Goal: Check status: Check status

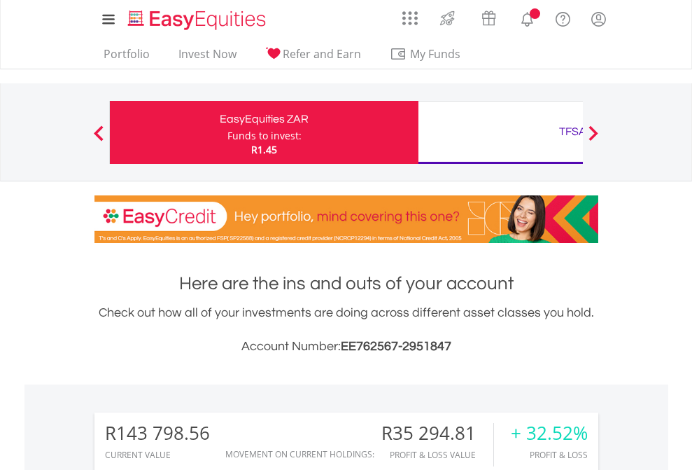
scroll to position [134, 220]
click at [228, 132] on div "Funds to invest:" at bounding box center [265, 136] width 74 height 14
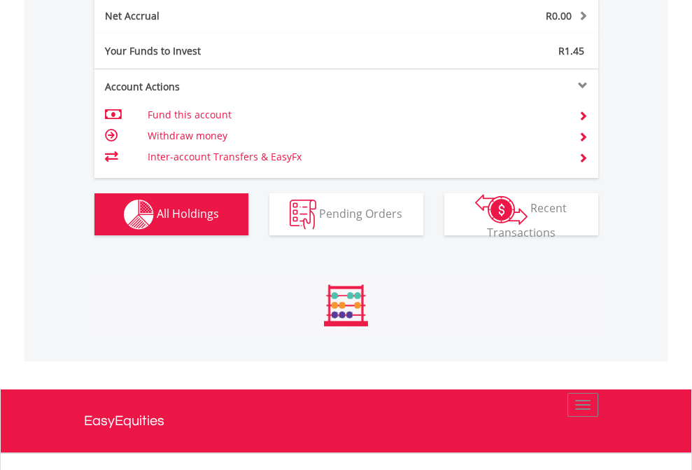
scroll to position [134, 220]
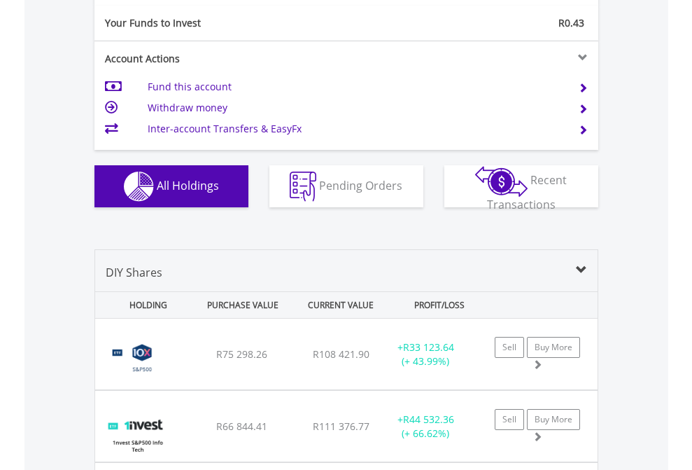
scroll to position [1557, 0]
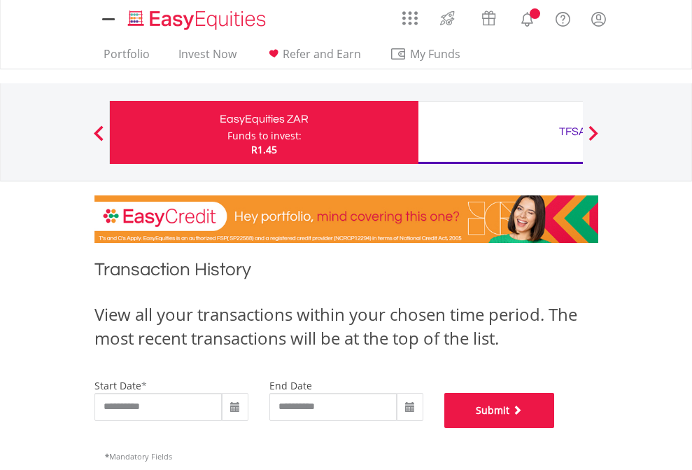
click at [555, 428] on button "Submit" at bounding box center [500, 410] width 111 height 35
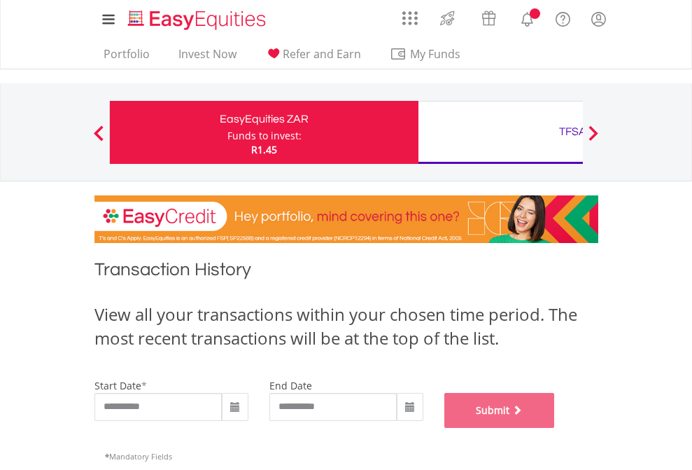
scroll to position [568, 0]
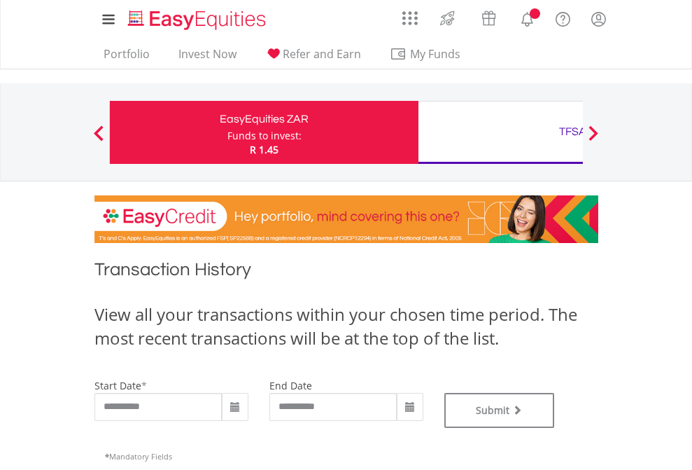
click at [501, 132] on div "TFSA" at bounding box center [573, 132] width 292 height 20
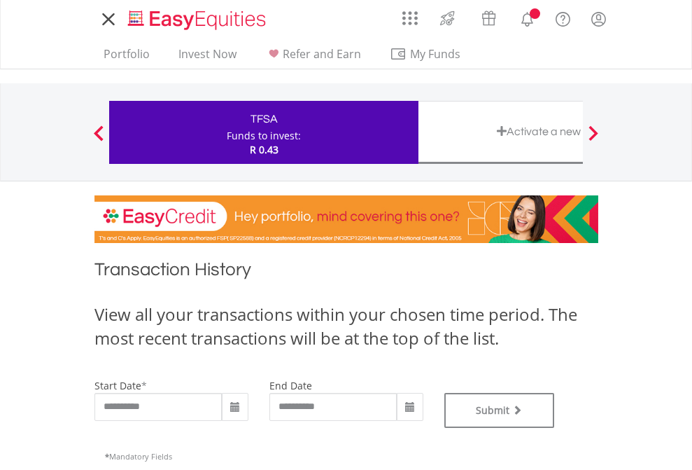
type input "**********"
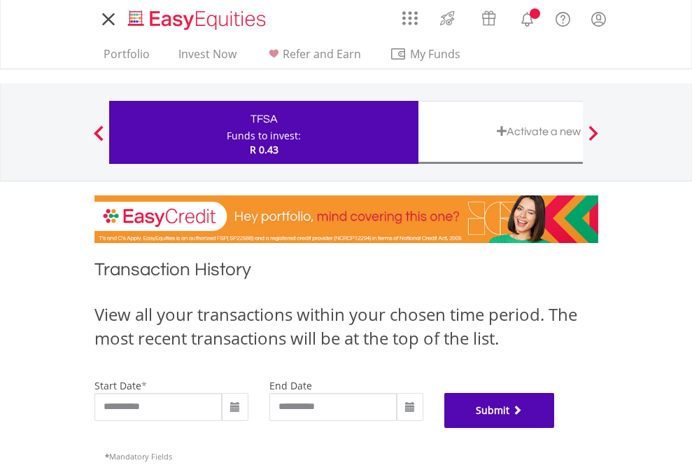
click at [555, 428] on button "Submit" at bounding box center [500, 410] width 111 height 35
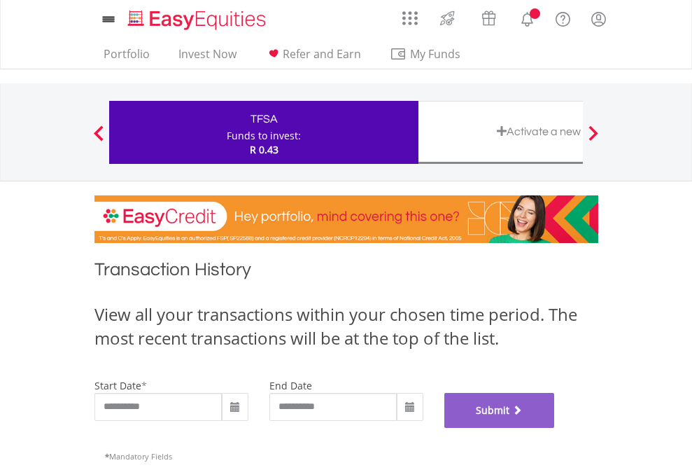
scroll to position [568, 0]
